Goal: Task Accomplishment & Management: Complete application form

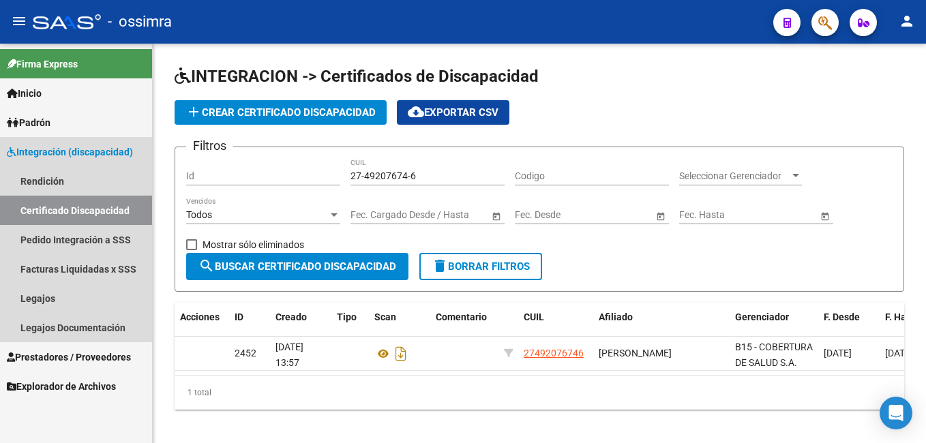
click at [59, 212] on link "Certificado Discapacidad" at bounding box center [76, 210] width 152 height 29
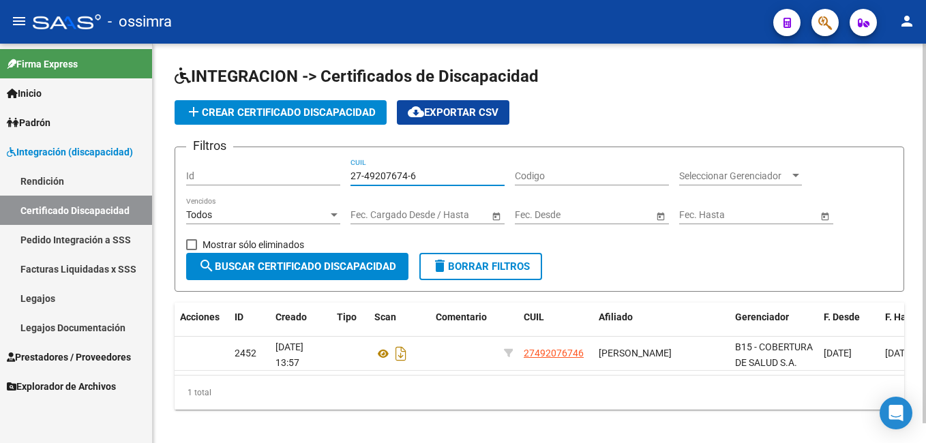
click at [423, 173] on input "27-49207674-6" at bounding box center [428, 176] width 154 height 12
type input "2"
click at [312, 114] on span "add Crear Certificado Discapacidad" at bounding box center [280, 112] width 190 height 12
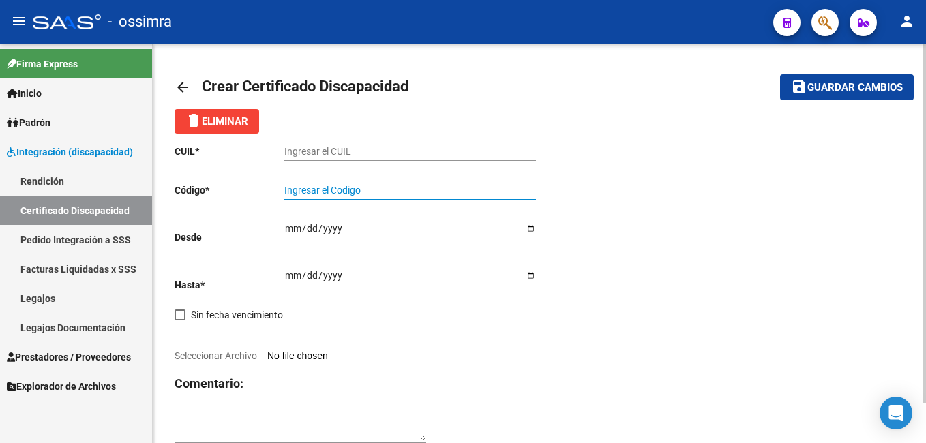
drag, startPoint x: 284, startPoint y: 186, endPoint x: 453, endPoint y: 180, distance: 168.5
click at [453, 180] on div "Ingresar el Codigo" at bounding box center [410, 186] width 252 height 27
click at [235, 126] on span "delete Eliminar" at bounding box center [216, 121] width 63 height 12
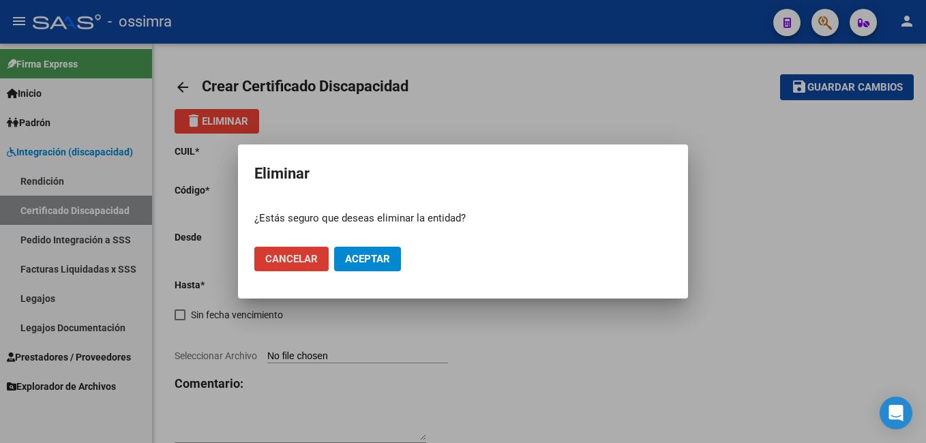
click at [351, 263] on span "Aceptar" at bounding box center [367, 259] width 45 height 12
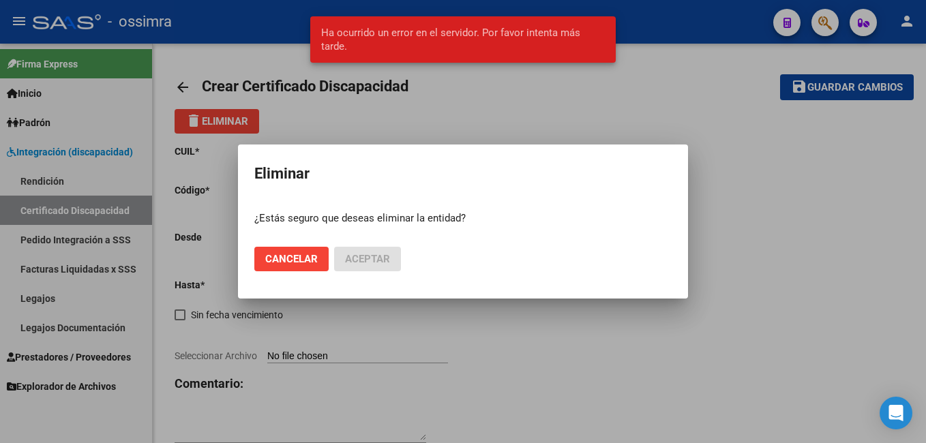
click at [489, 93] on div at bounding box center [463, 221] width 926 height 443
